Goal: Information Seeking & Learning: Learn about a topic

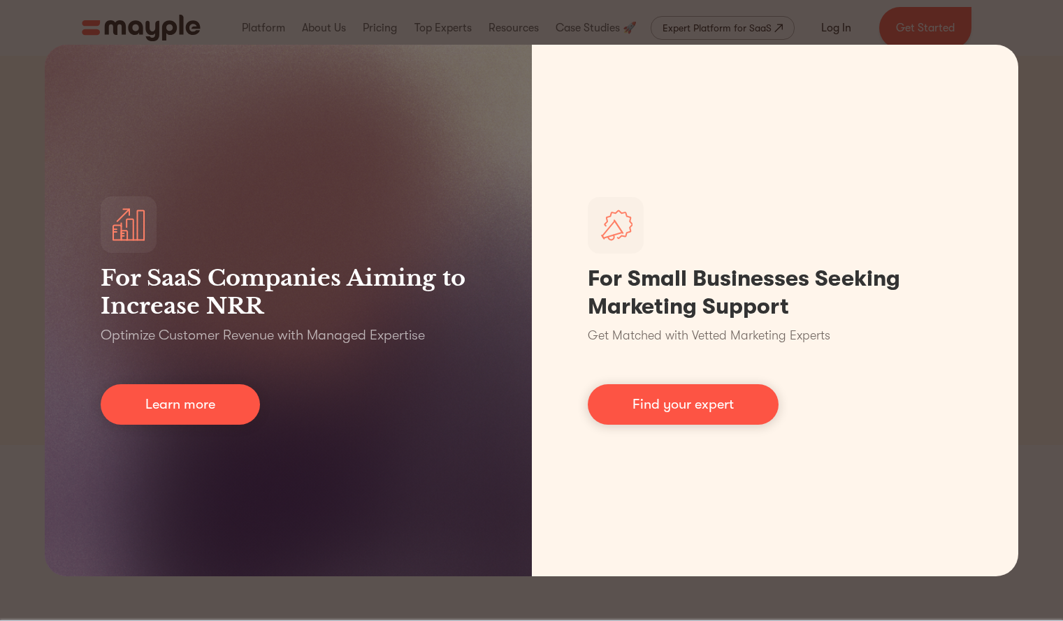
click at [830, 29] on div "For SaaS Companies Aiming to Increase NRR Optimize Customer Revenue with Manage…" at bounding box center [531, 310] width 1063 height 621
click at [646, 607] on div "For SaaS Companies Aiming to Increase NRR Optimize Customer Revenue with Manage…" at bounding box center [531, 310] width 1063 height 621
click at [646, 605] on div "For SaaS Companies Aiming to Increase NRR Optimize Customer Revenue with Manage…" at bounding box center [531, 310] width 1063 height 621
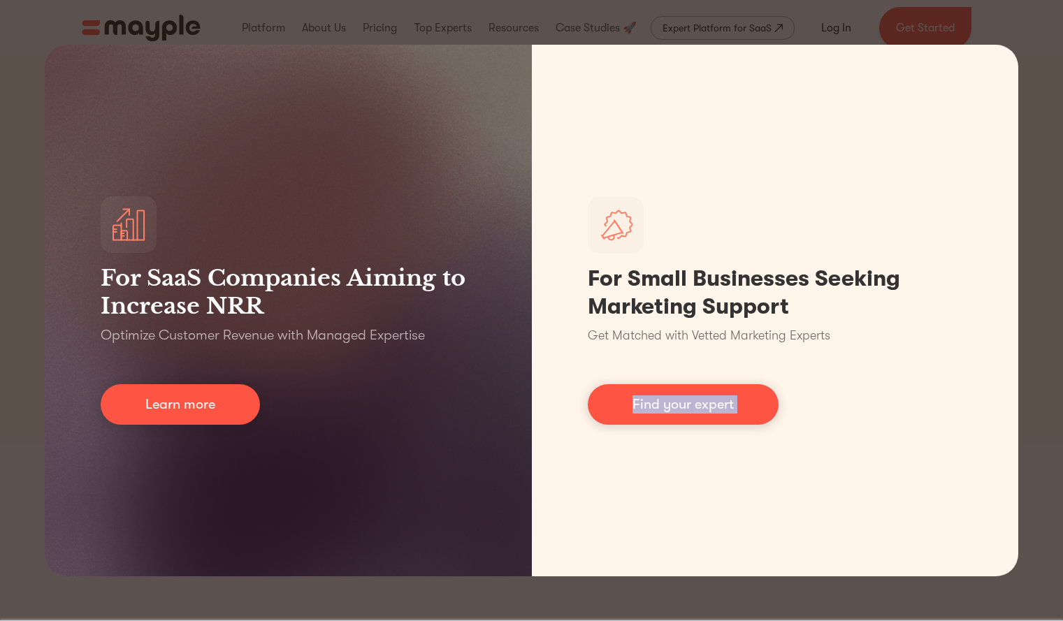
click at [646, 605] on div "For SaaS Companies Aiming to Increase NRR Optimize Customer Revenue with Manage…" at bounding box center [531, 310] width 1063 height 621
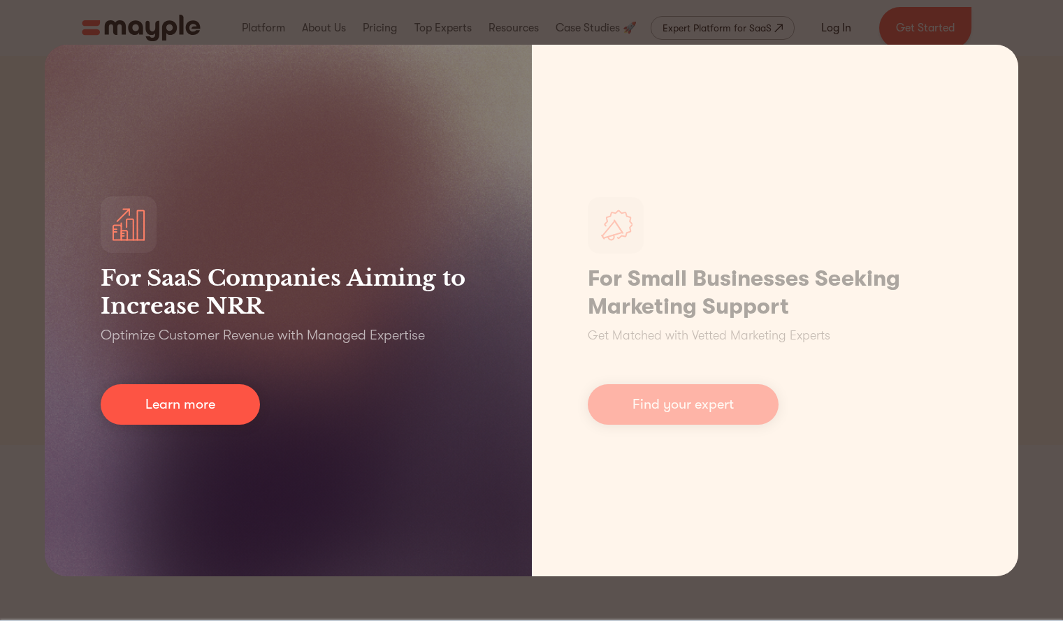
click at [437, 427] on div "For SaaS Companies Aiming to Increase NRR Optimize Customer Revenue with Manage…" at bounding box center [288, 311] width 487 height 532
click at [205, 395] on link "Learn more" at bounding box center [180, 404] width 159 height 41
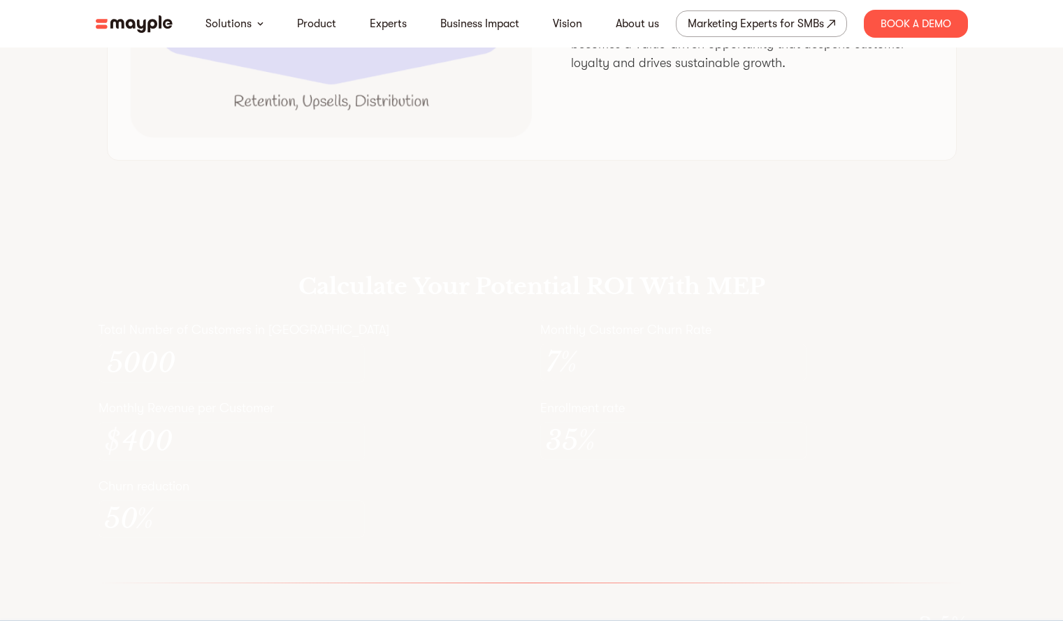
scroll to position [3931, 0]
